Goal: Task Accomplishment & Management: Complete application form

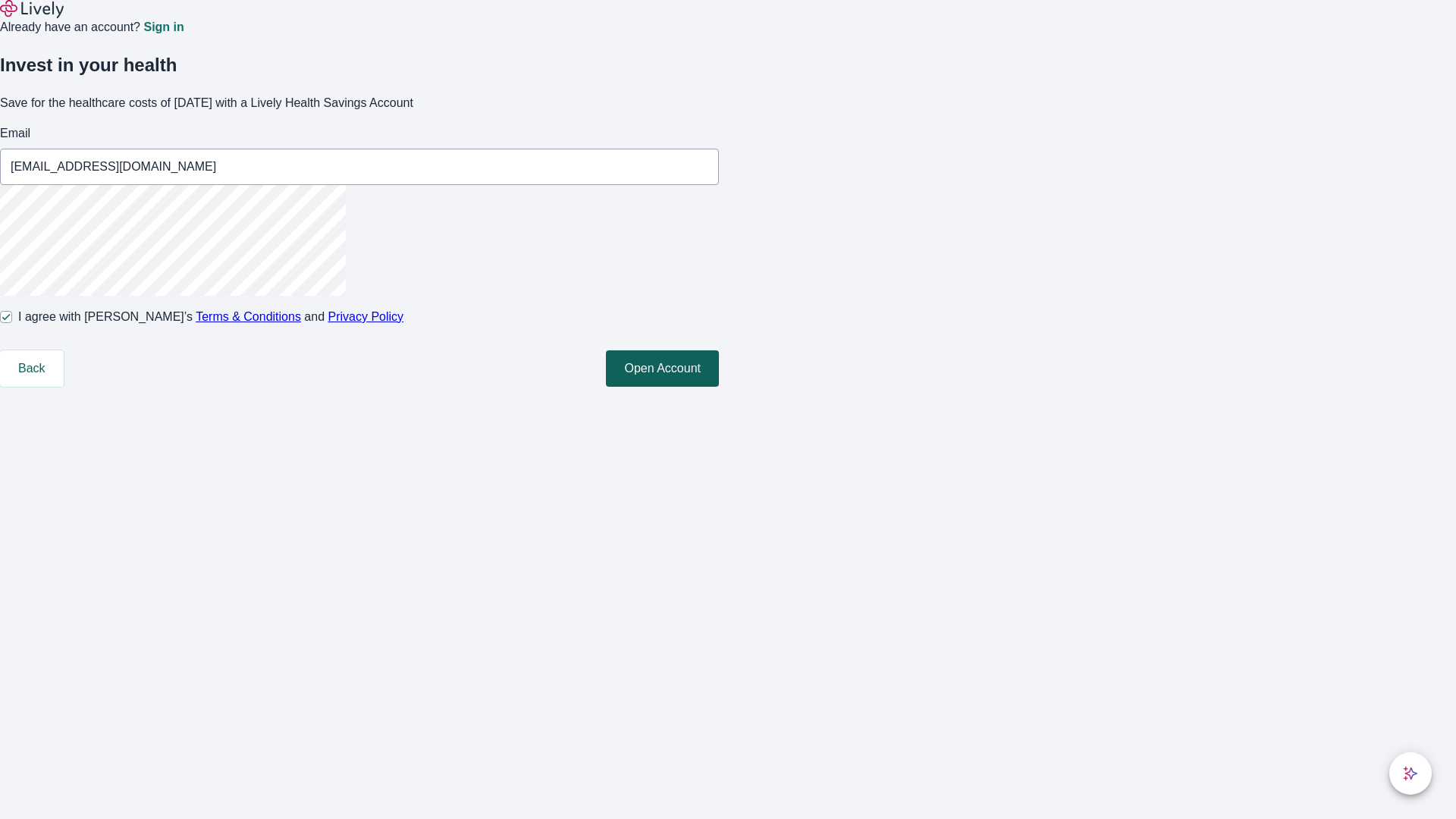
click at [719, 387] on button "Open Account" at bounding box center [663, 368] width 113 height 36
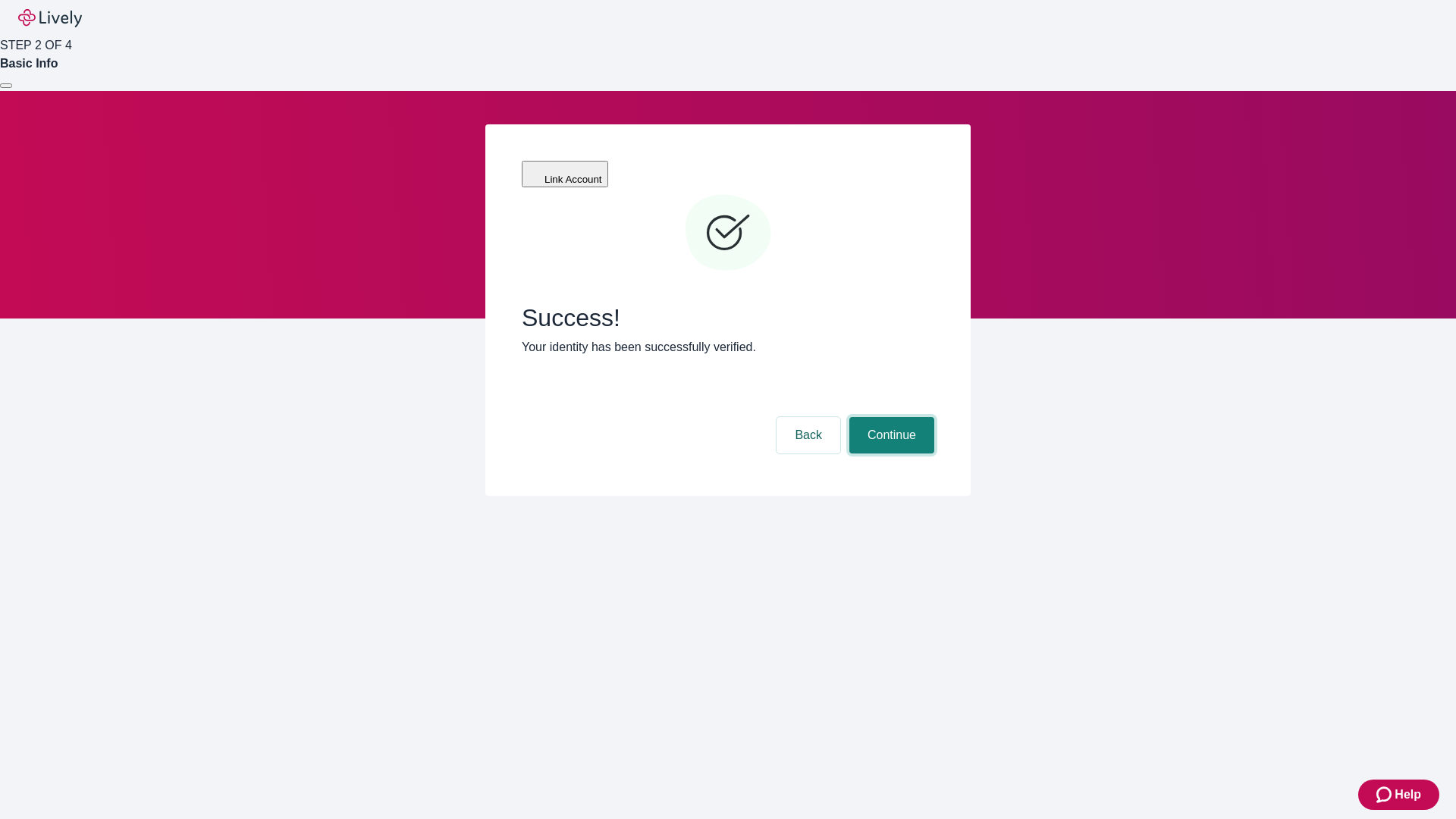
click at [890, 417] on button "Continue" at bounding box center [892, 435] width 85 height 36
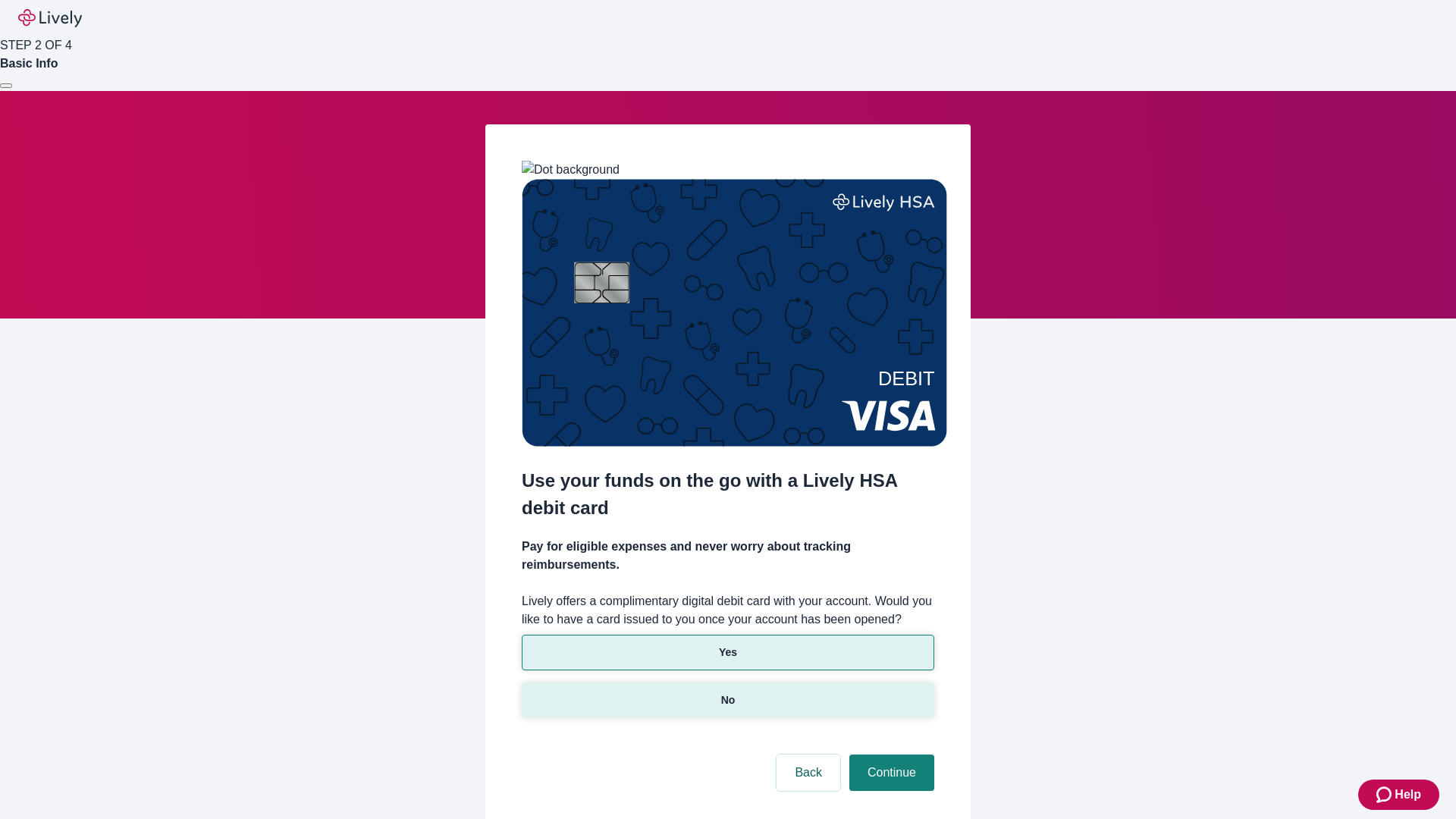
click at [727, 693] on p "No" at bounding box center [728, 700] width 14 height 16
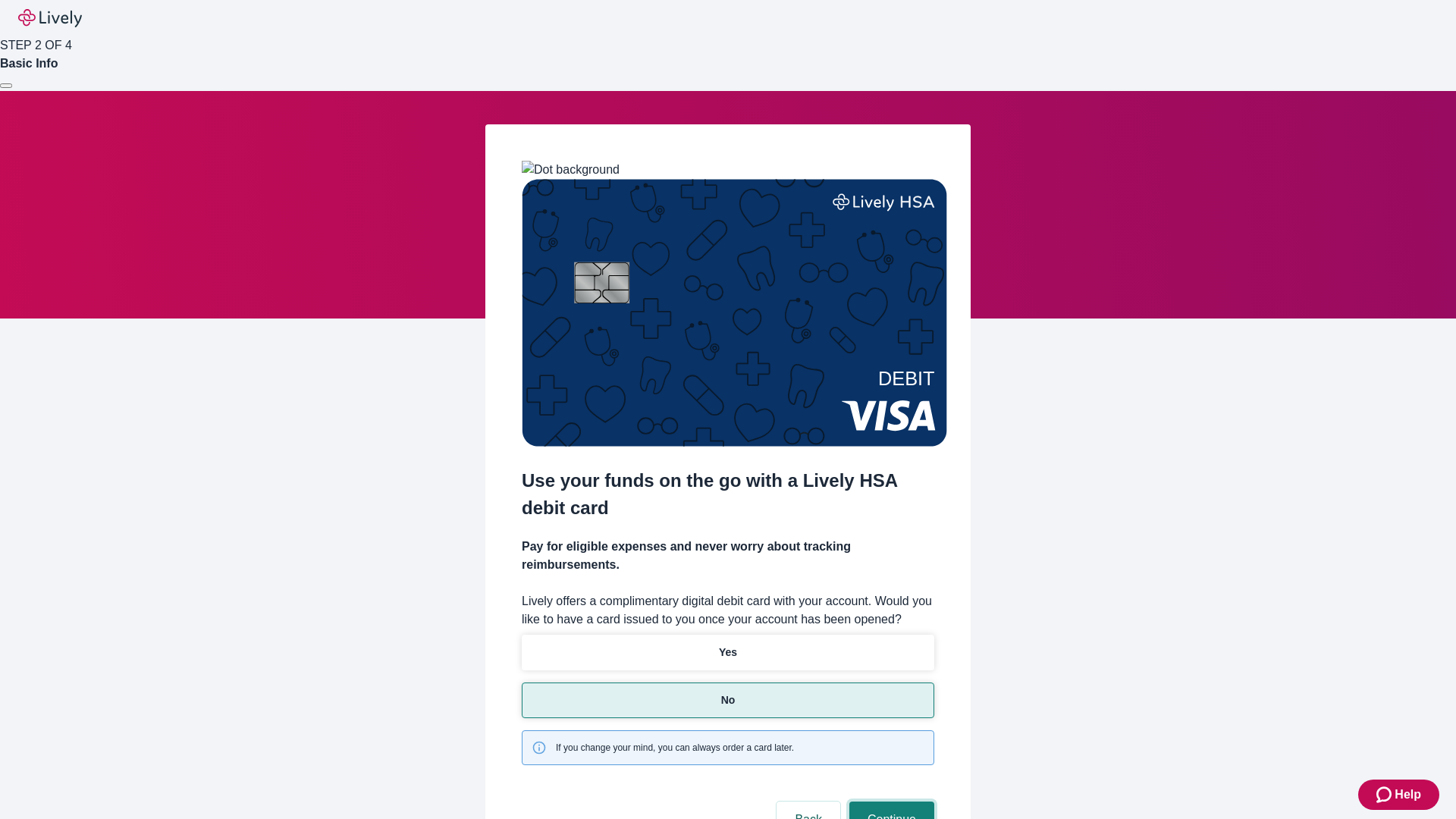
click at [890, 801] on button "Continue" at bounding box center [892, 819] width 85 height 36
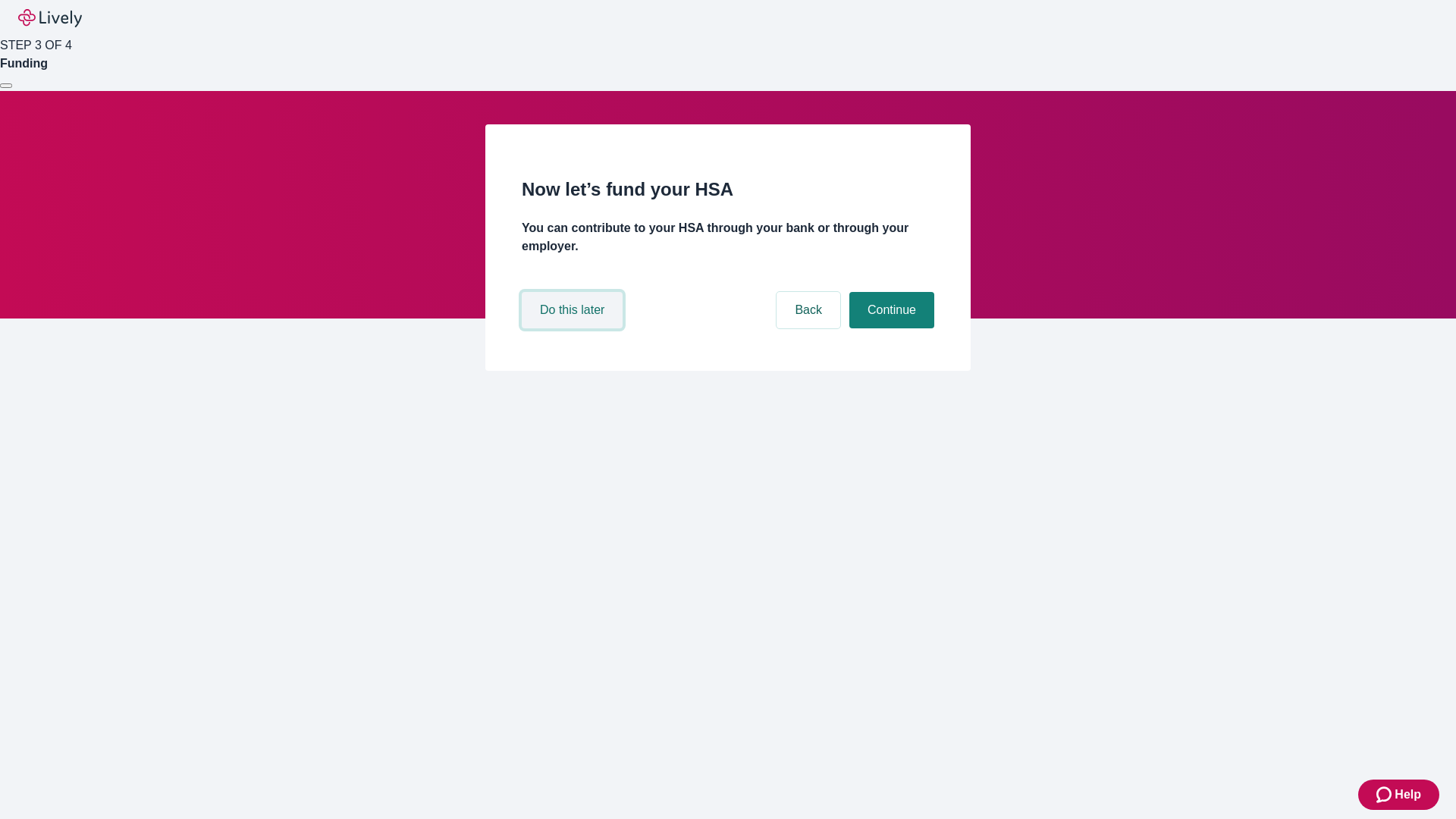
click at [574, 328] on button "Do this later" at bounding box center [572, 310] width 101 height 36
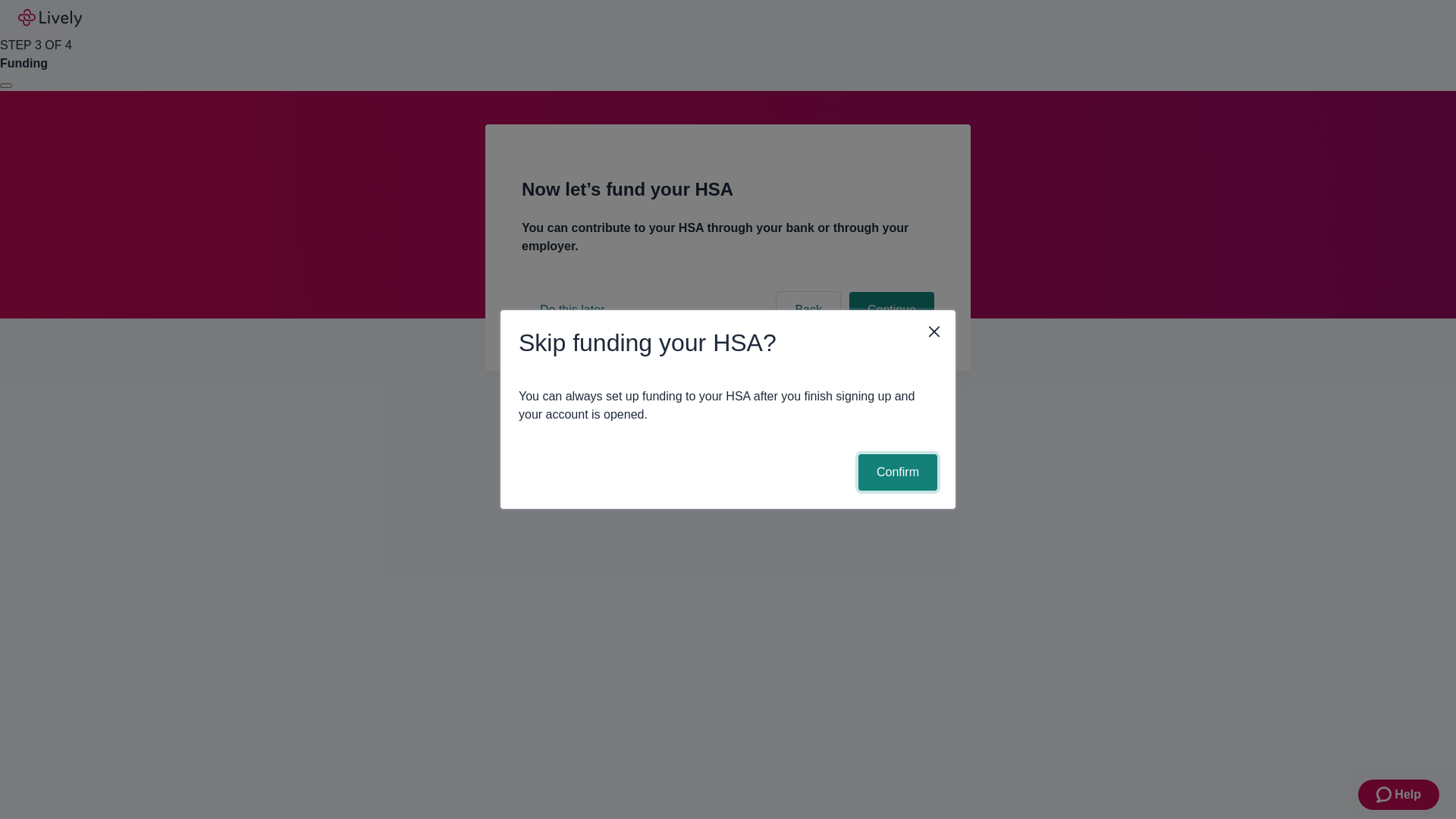
click at [896, 472] on button "Confirm" at bounding box center [898, 472] width 79 height 36
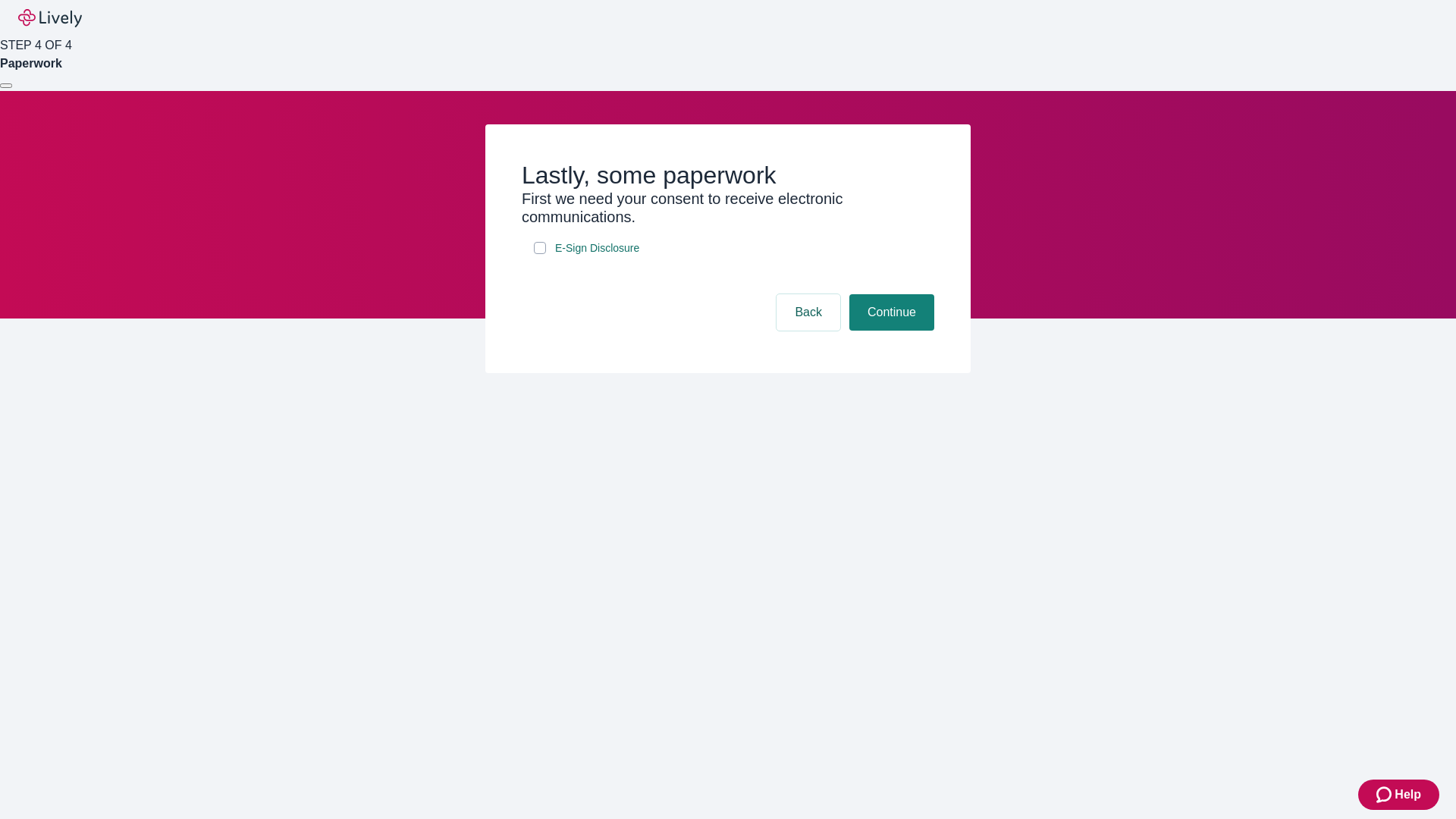
click at [540, 254] on input "E-Sign Disclosure" at bounding box center [540, 249] width 12 height 12
checkbox input "true"
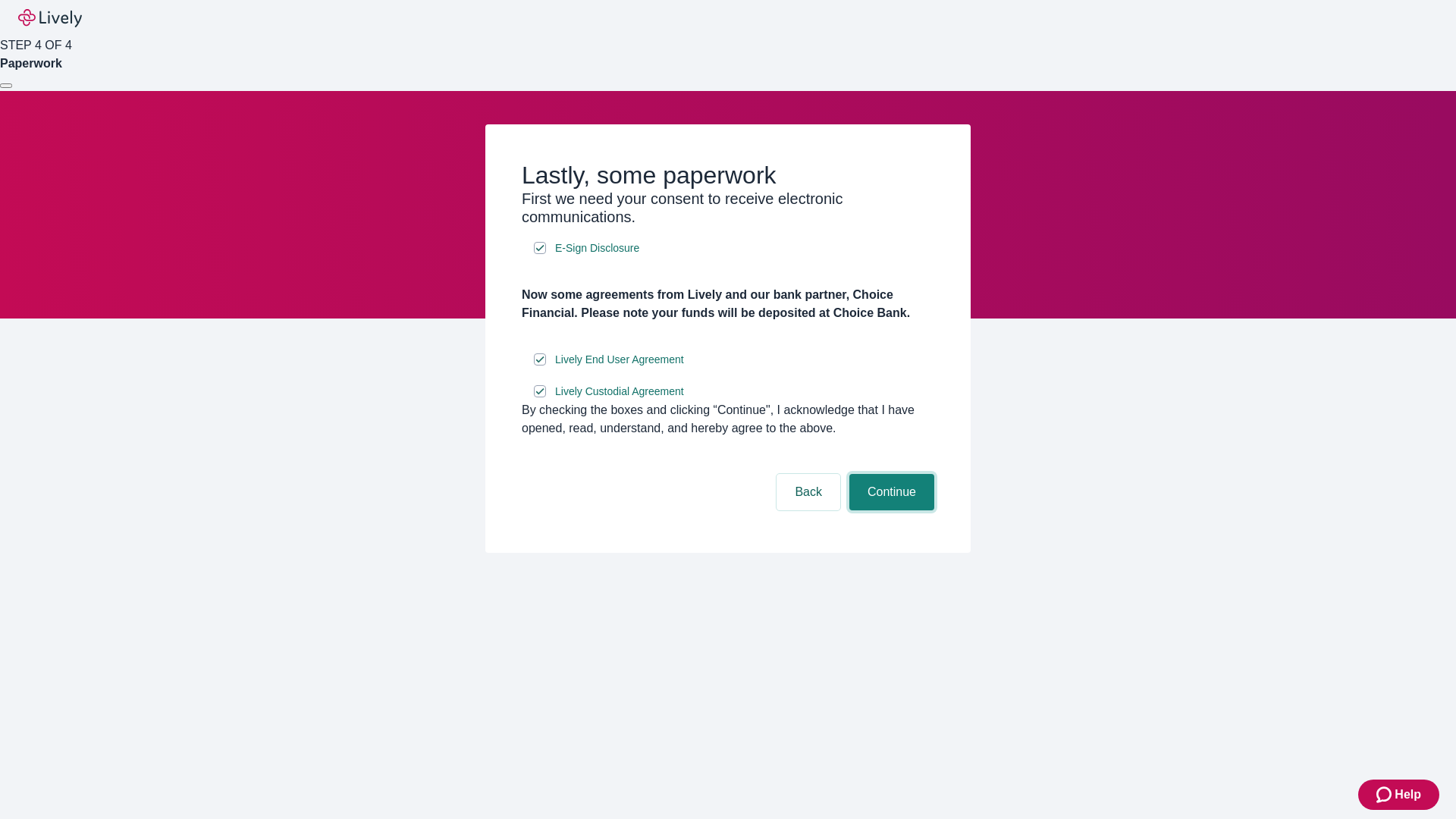
click at [890, 510] on button "Continue" at bounding box center [892, 492] width 85 height 36
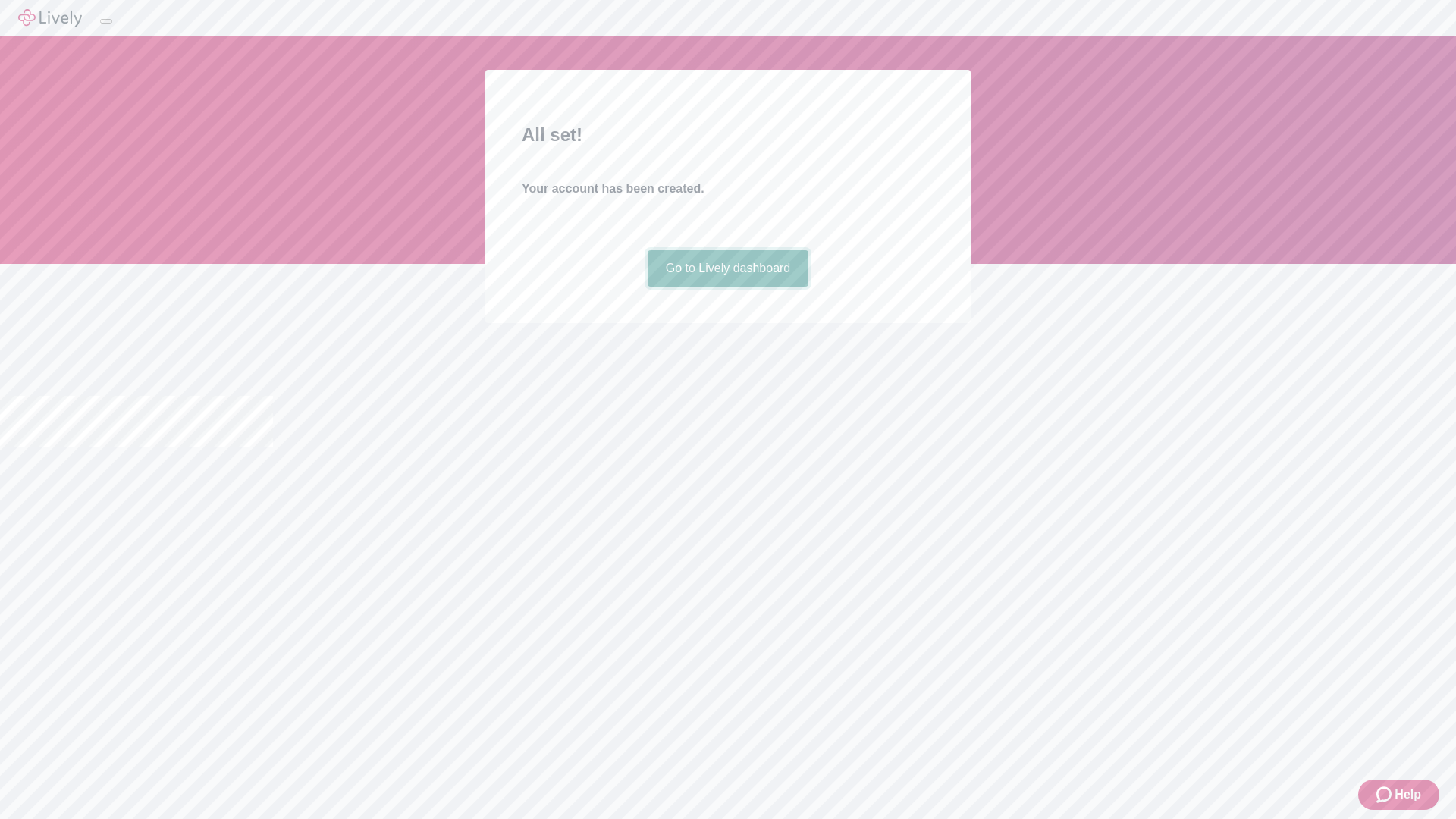
click at [727, 287] on link "Go to Lively dashboard" at bounding box center [728, 268] width 162 height 36
